Goal: Complete application form

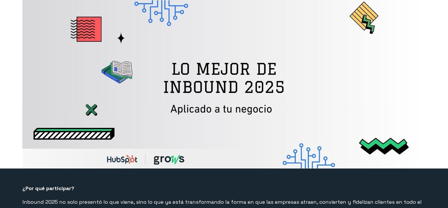
select select "CO"
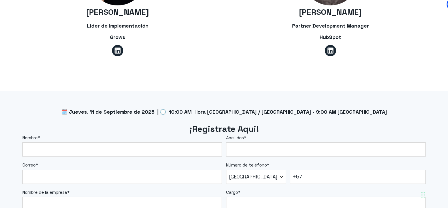
scroll to position [496, 0]
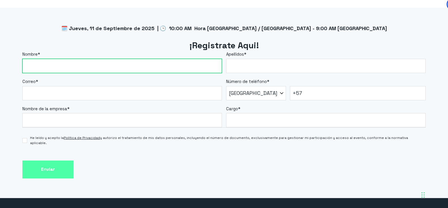
click at [46, 66] on input "Nombre *" at bounding box center [122, 66] width 200 height 14
type input "[PERSON_NAME]"
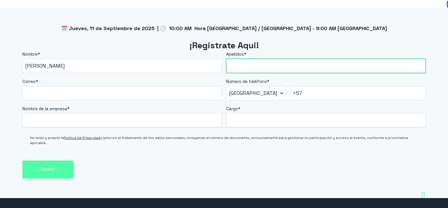
type input "[PERSON_NAME]"
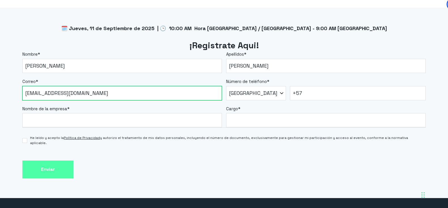
drag, startPoint x: 40, startPoint y: 93, endPoint x: 117, endPoint y: 84, distance: 77.3
click at [117, 84] on div "Correo * [EMAIL_ADDRESS][DOMAIN_NAME]" at bounding box center [122, 89] width 200 height 22
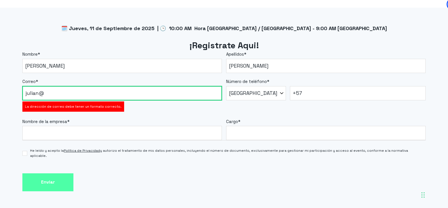
type input "[PERSON_NAME][EMAIL_ADDRESS][DOMAIN_NAME]"
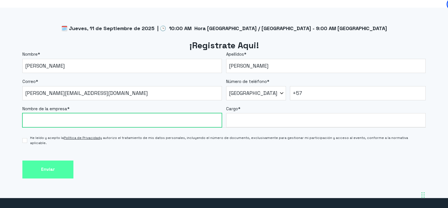
click at [85, 121] on input "Nombre de la empresa *" at bounding box center [122, 120] width 200 height 14
type input "Grows"
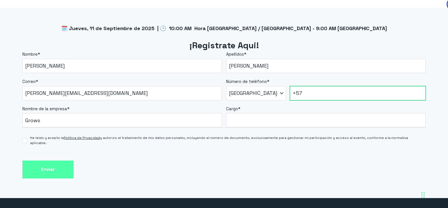
click at [318, 96] on input "+57" at bounding box center [358, 93] width 136 height 14
type input "[PHONE_NUMBER]"
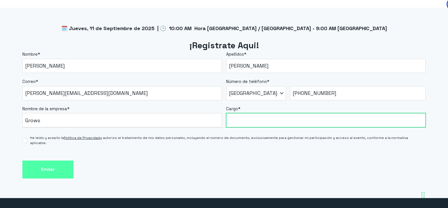
click at [311, 115] on input "Cargo *" at bounding box center [326, 120] width 200 height 14
type input "u"
type input "implementacion"
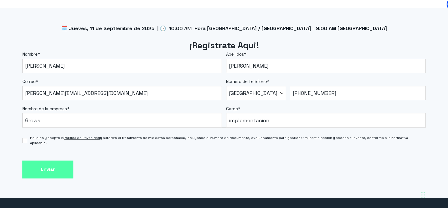
click at [189, 149] on form "Nombre * [PERSON_NAME] * [PERSON_NAME] Correo * [EMAIL_ADDRESS][DOMAIN_NAME] Nú…" at bounding box center [223, 114] width 403 height 127
click at [33, 140] on span "He leído y acepto la Política de Privacidad y autorizo el tratamiento de mis da…" at bounding box center [228, 140] width 396 height 10
click at [27, 140] on input "He leído y acepto la Política de Privacidad y autorizo el tratamiento de mis da…" at bounding box center [24, 140] width 5 height 5
click at [193, 136] on span "He leído y acepto la Política de Privacidad y autorizo el tratamiento de mis da…" at bounding box center [228, 140] width 396 height 10
click at [27, 138] on input "He leído y acepto la Política de Privacidad y autorizo el tratamiento de mis da…" at bounding box center [24, 140] width 5 height 5
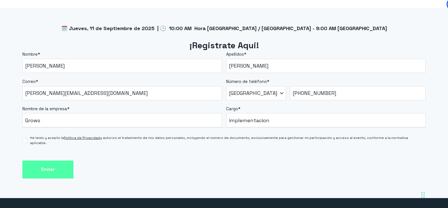
click at [193, 136] on span "He leído y acepto la Política de Privacidad y autorizo el tratamiento de mis da…" at bounding box center [228, 140] width 396 height 10
click at [27, 138] on input "He leído y acepto la Política de Privacidad y autorizo el tratamiento de mis da…" at bounding box center [24, 140] width 5 height 5
checkbox input "true"
click at [48, 168] on input "Enviar" at bounding box center [47, 169] width 51 height 18
